Goal: Task Accomplishment & Management: Use online tool/utility

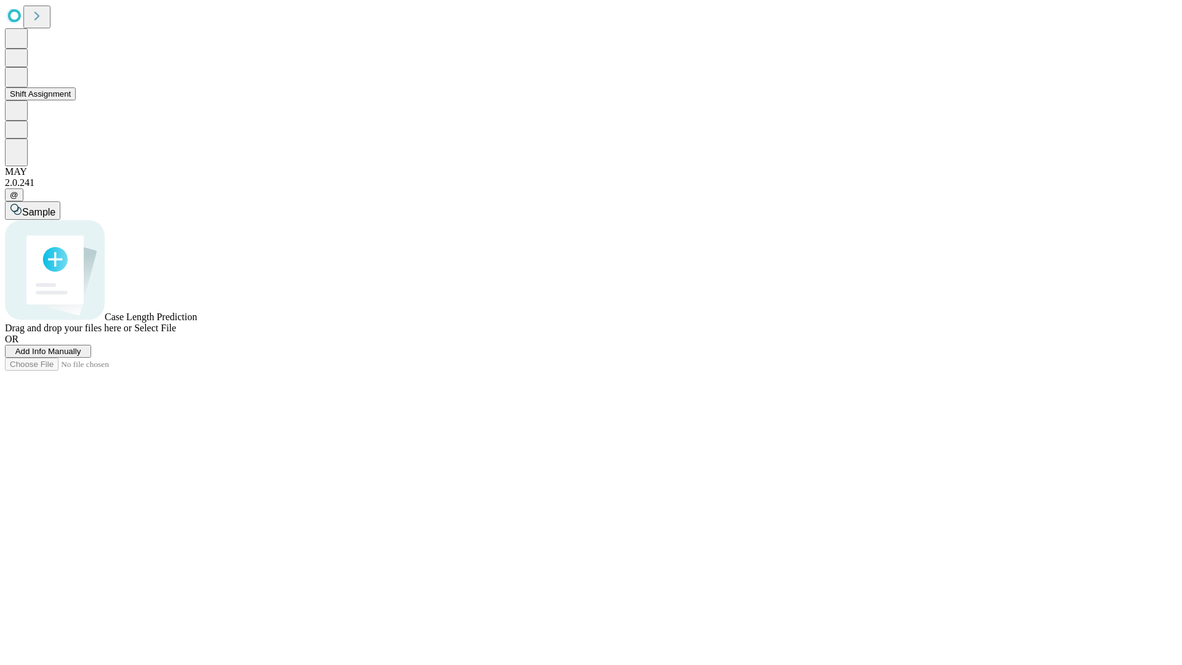
click at [76, 100] on button "Shift Assignment" at bounding box center [40, 93] width 71 height 13
